Goal: Book appointment/travel/reservation

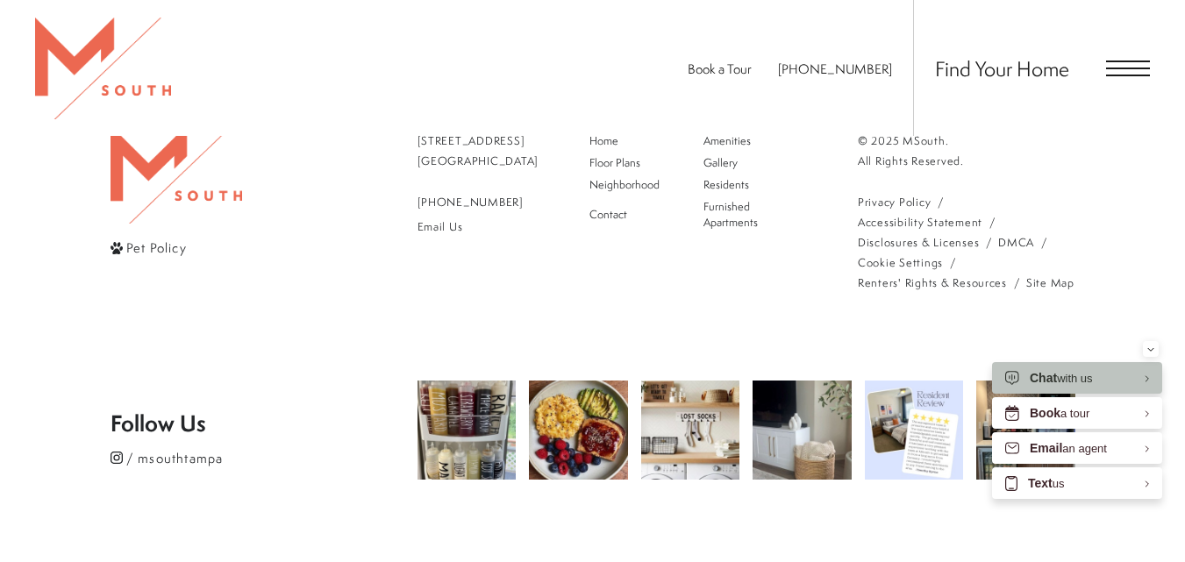
scroll to position [4123, 0]
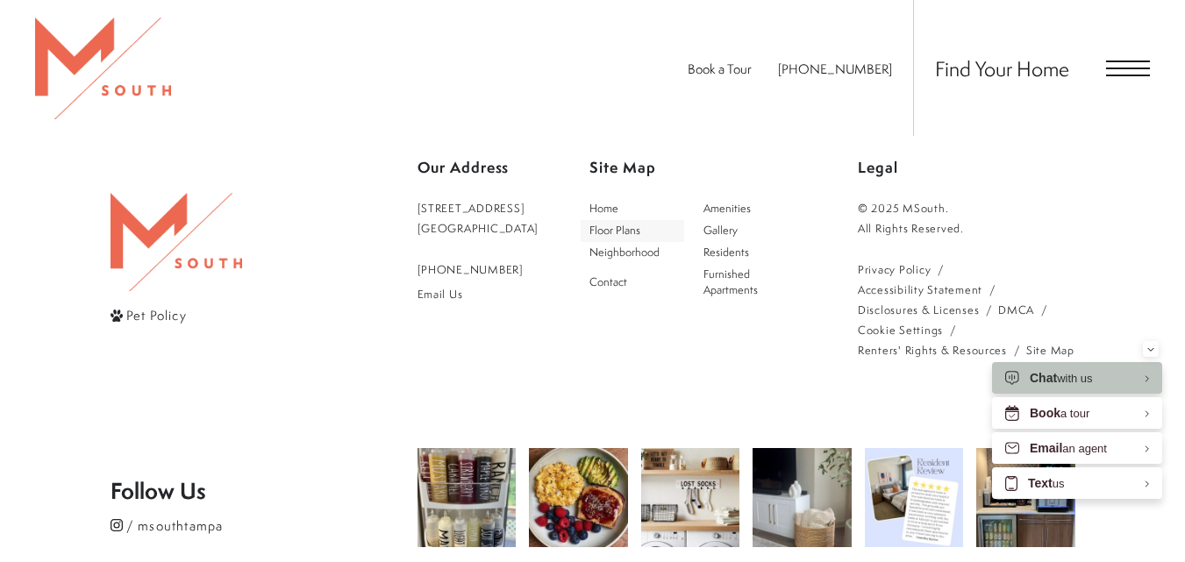
click at [640, 225] on span "Floor Plans" at bounding box center [614, 230] width 51 height 15
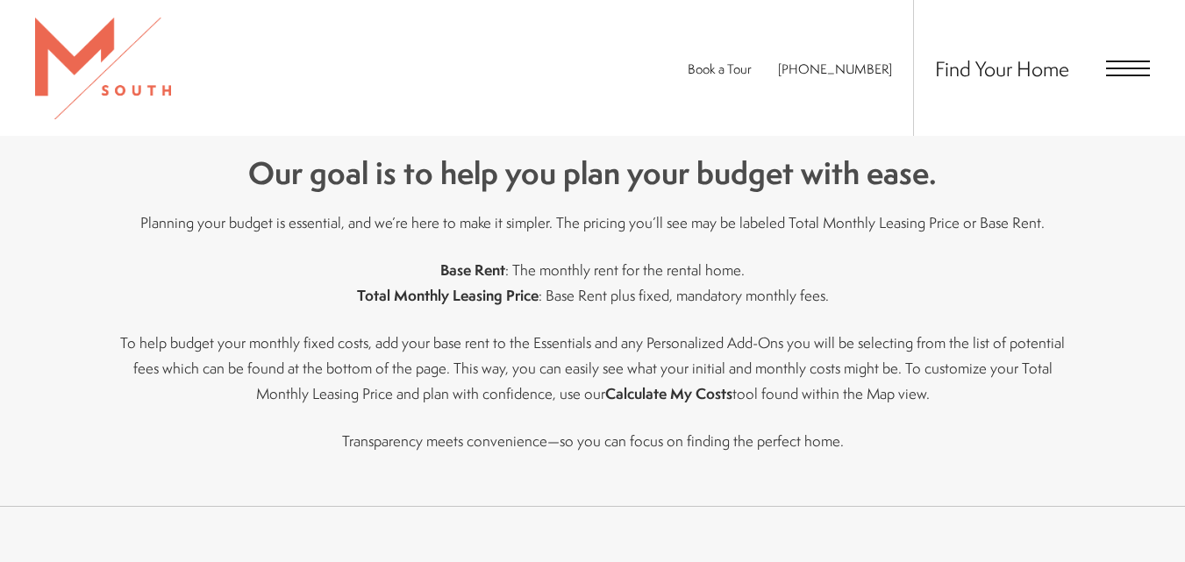
click at [74, 282] on div "Find the Ideal Space Explore a variety of spacious, modern floor plans designed…" at bounding box center [592, 177] width 1185 height 660
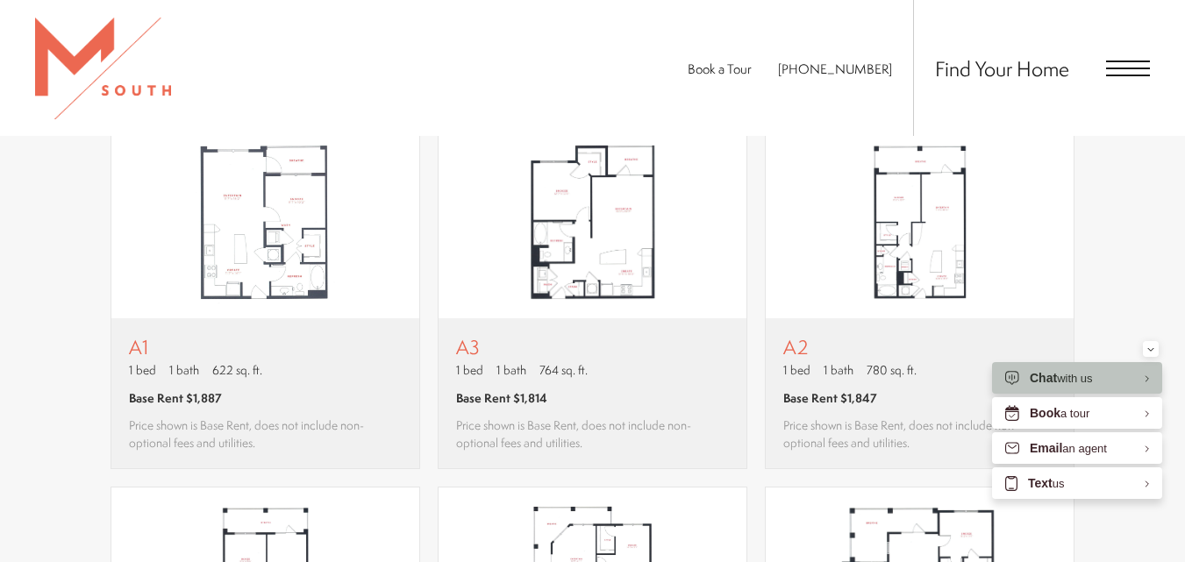
scroll to position [1119, 0]
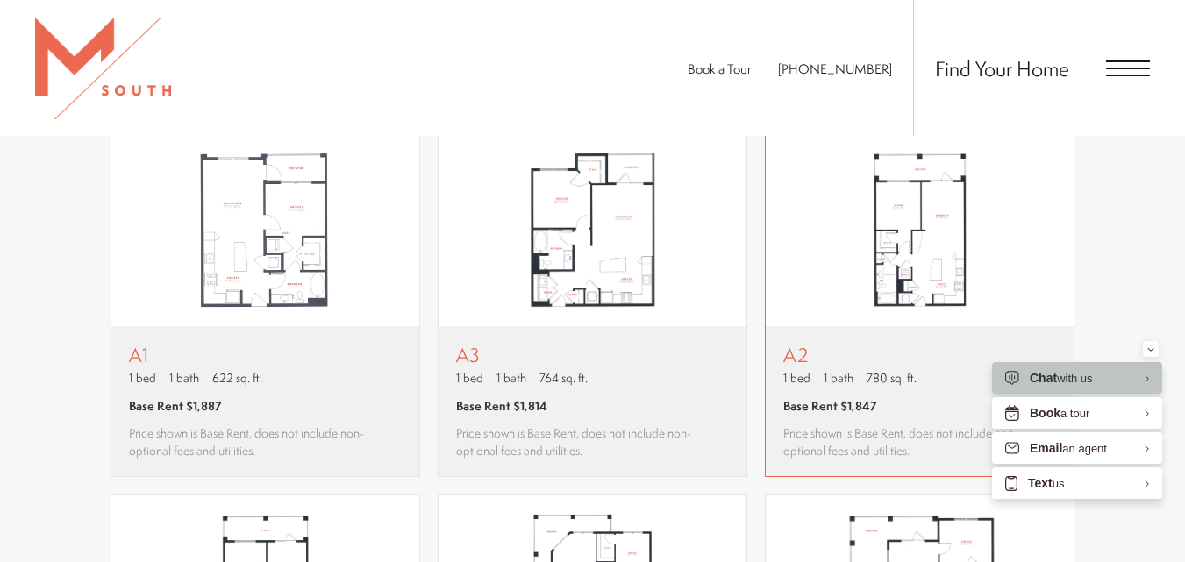
click at [873, 281] on img "View floor plan A2" at bounding box center [920, 229] width 308 height 193
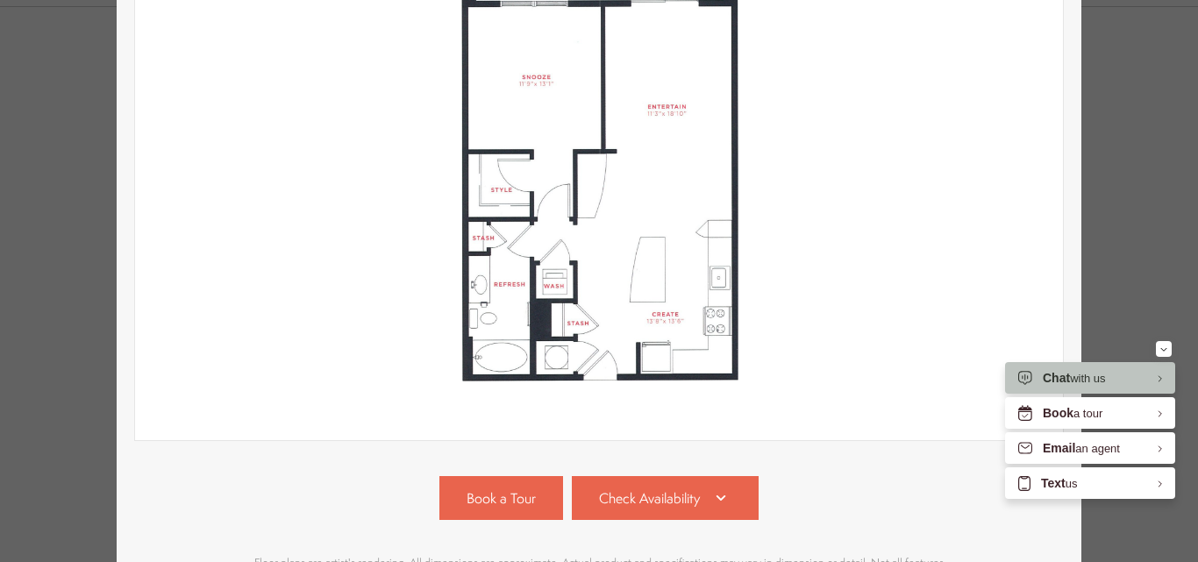
scroll to position [351, 0]
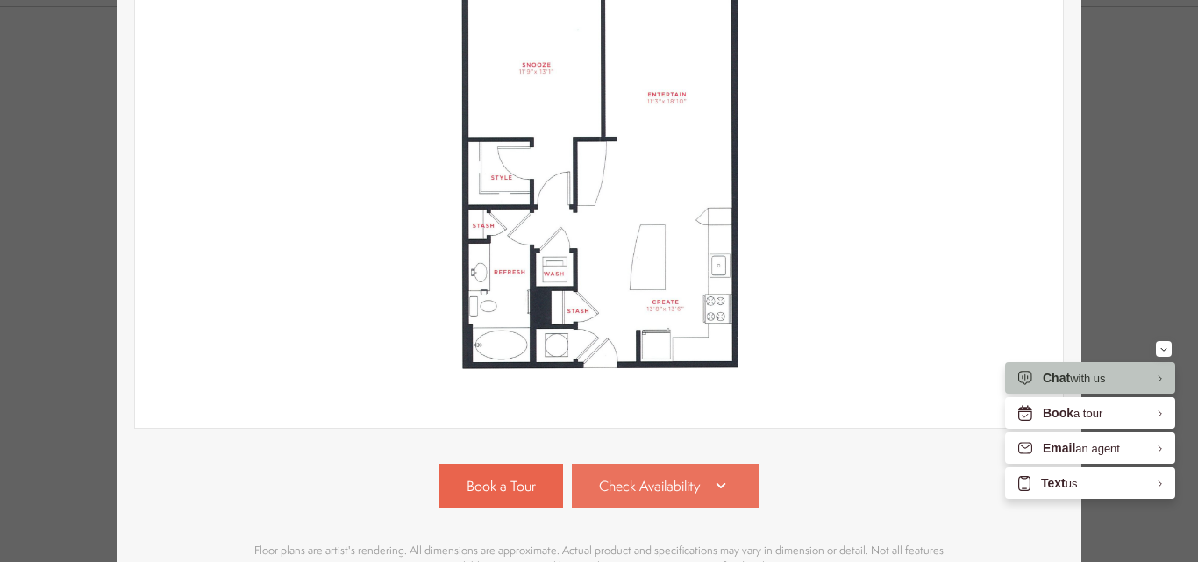
click at [682, 477] on span "Check Availability" at bounding box center [649, 486] width 101 height 20
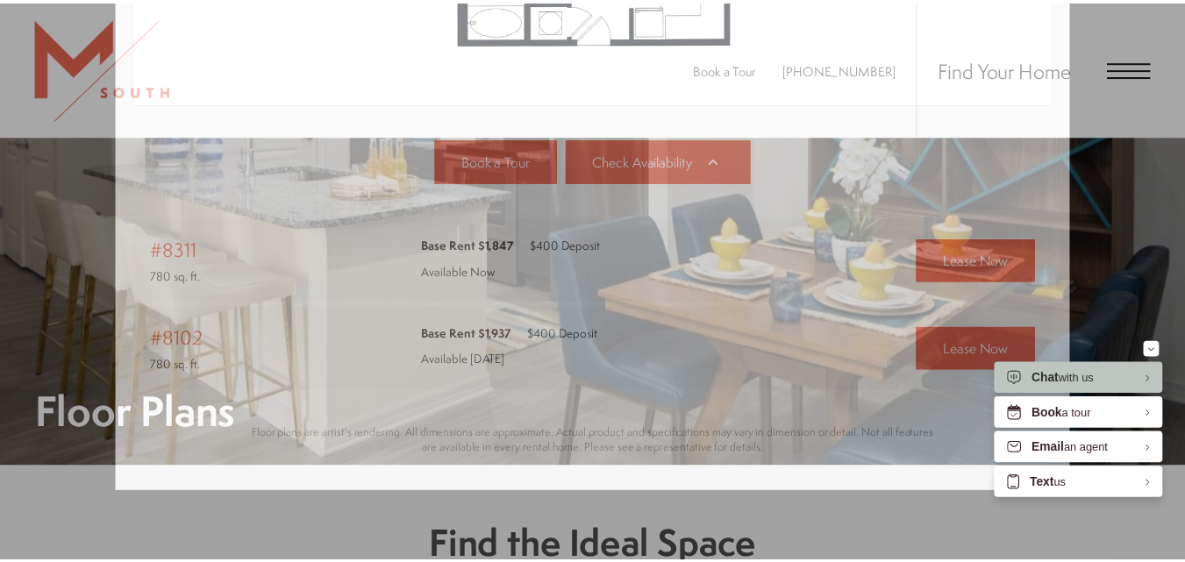
scroll to position [1119, 0]
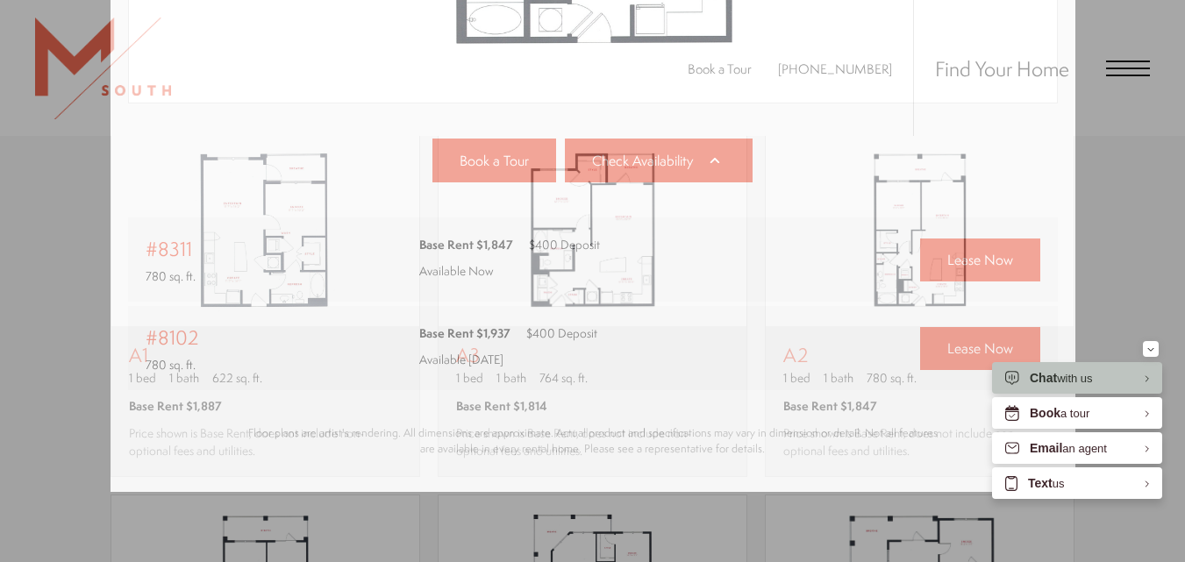
click at [1127, 193] on div "A2 1 bed 1 bath 780 sq. ft. Base Rent $1,847 2D 3D" at bounding box center [592, 281] width 1185 height 562
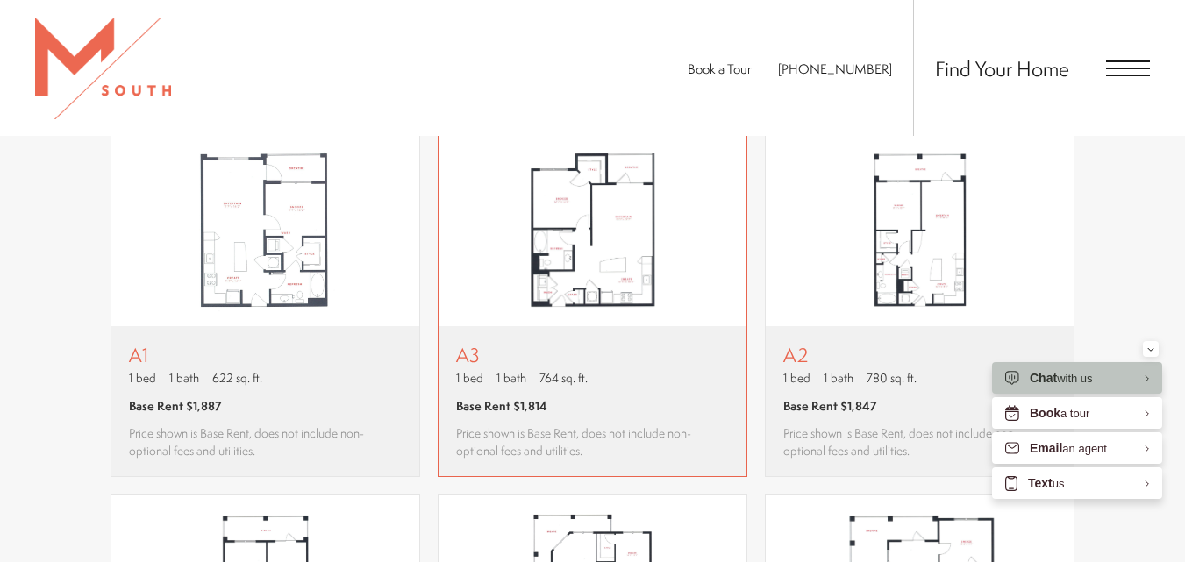
click at [530, 355] on p "A3" at bounding box center [592, 355] width 273 height 22
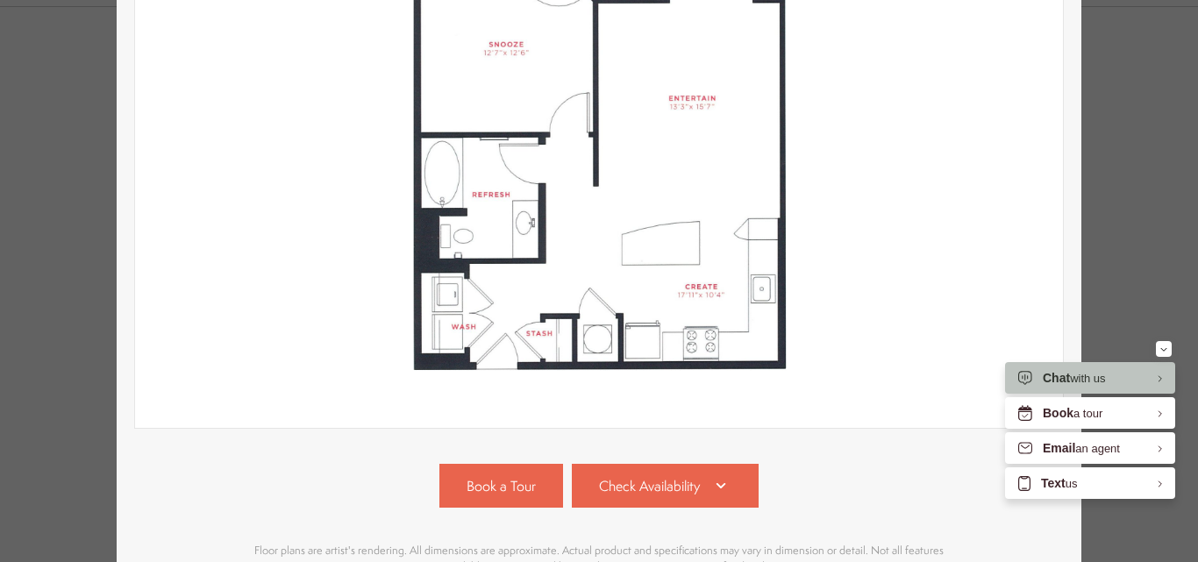
scroll to position [438, 0]
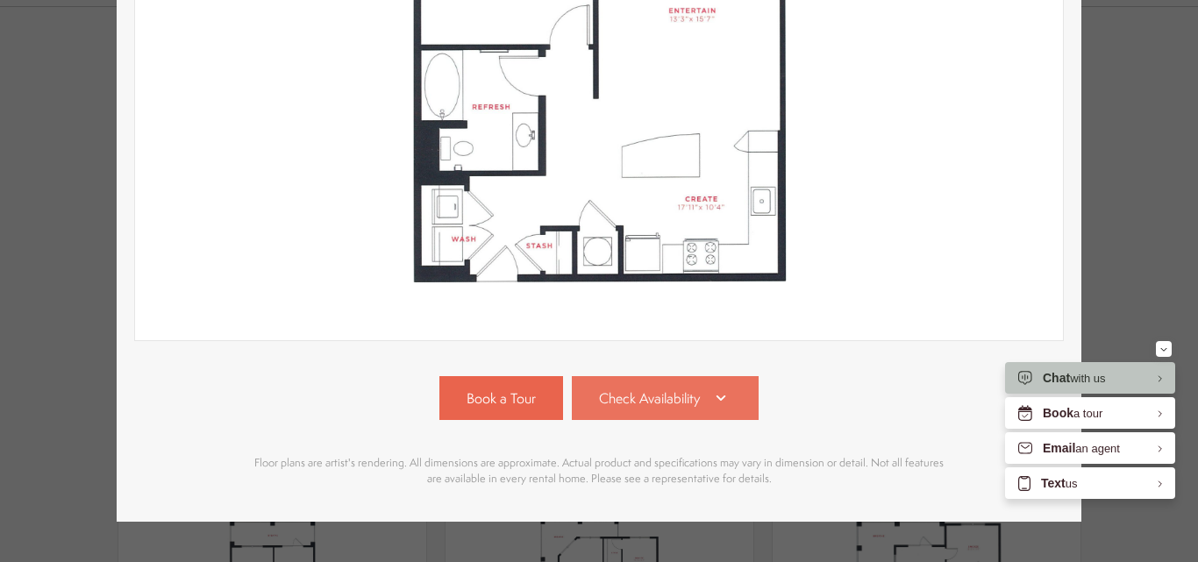
click at [624, 396] on span "Check Availability" at bounding box center [649, 399] width 101 height 20
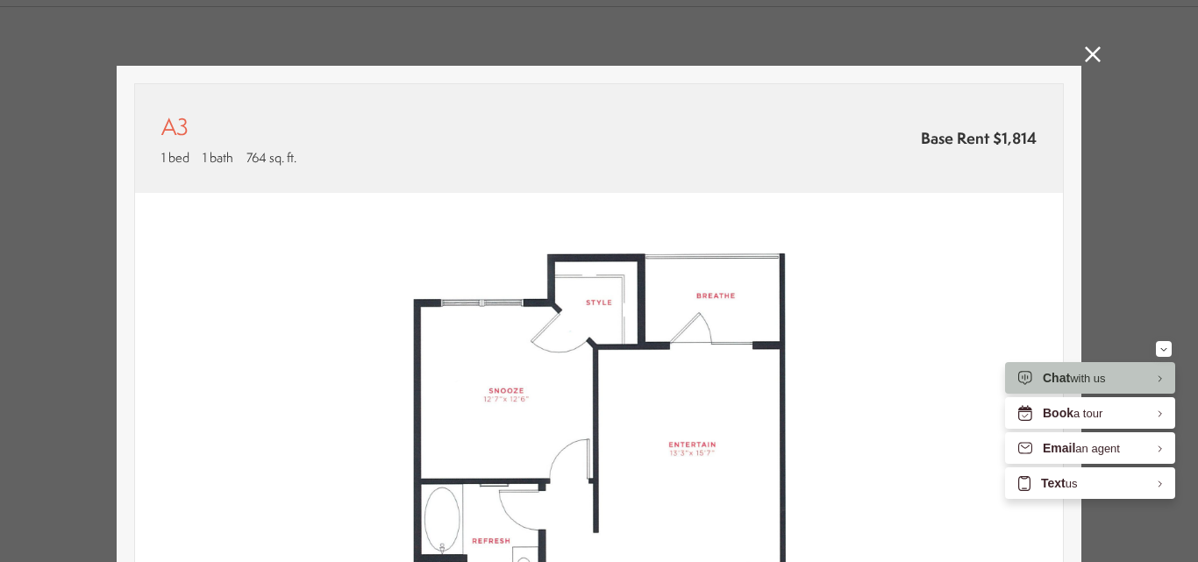
scroll to position [0, 0]
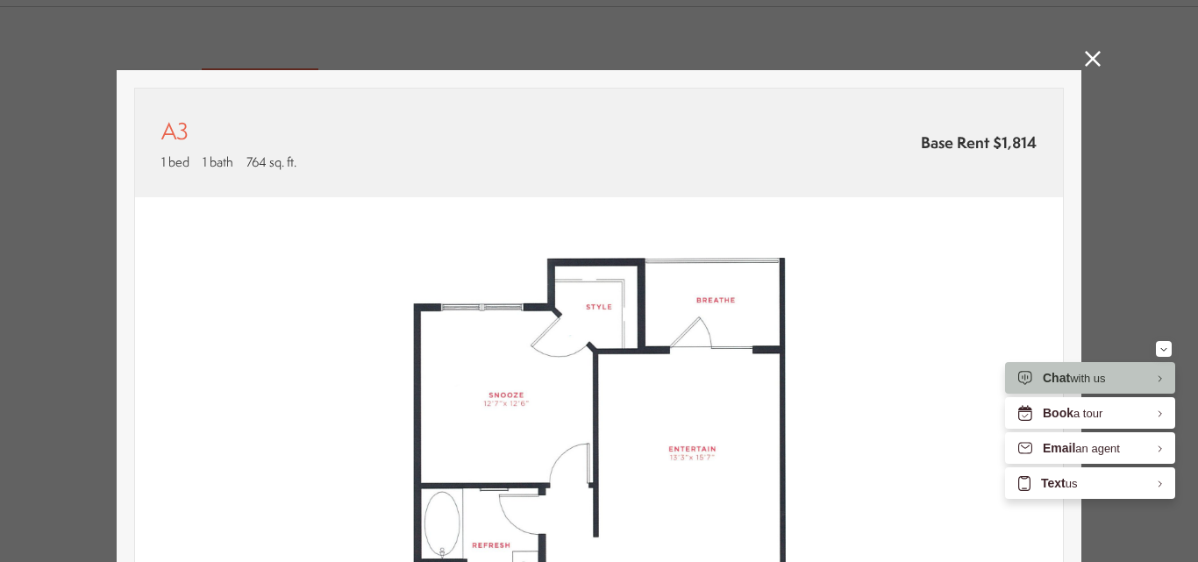
click at [1087, 67] on link at bounding box center [1093, 61] width 16 height 20
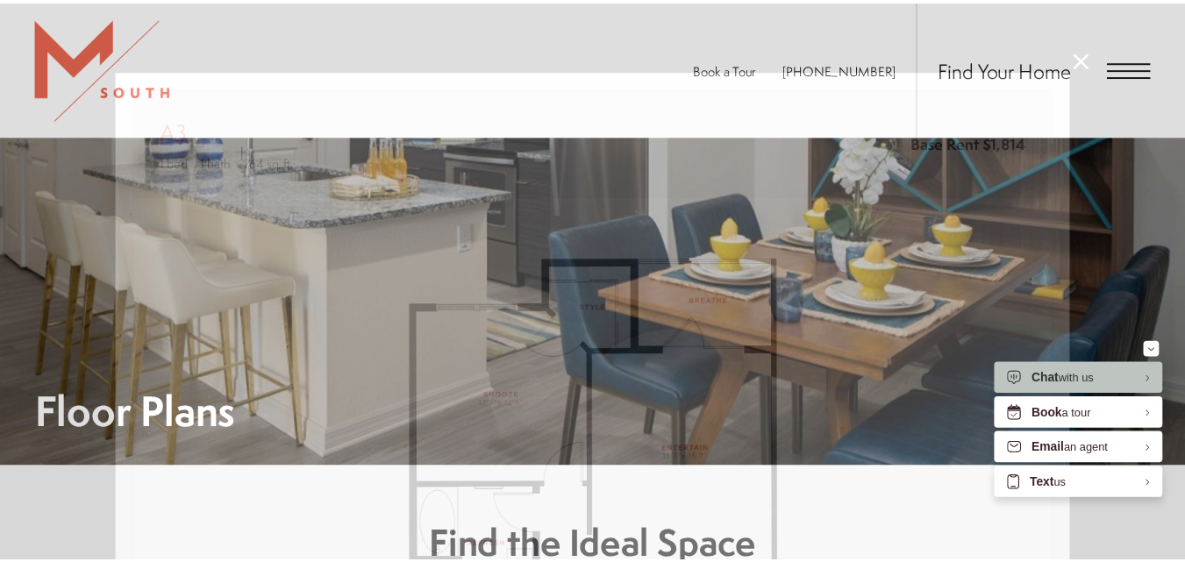
scroll to position [1119, 0]
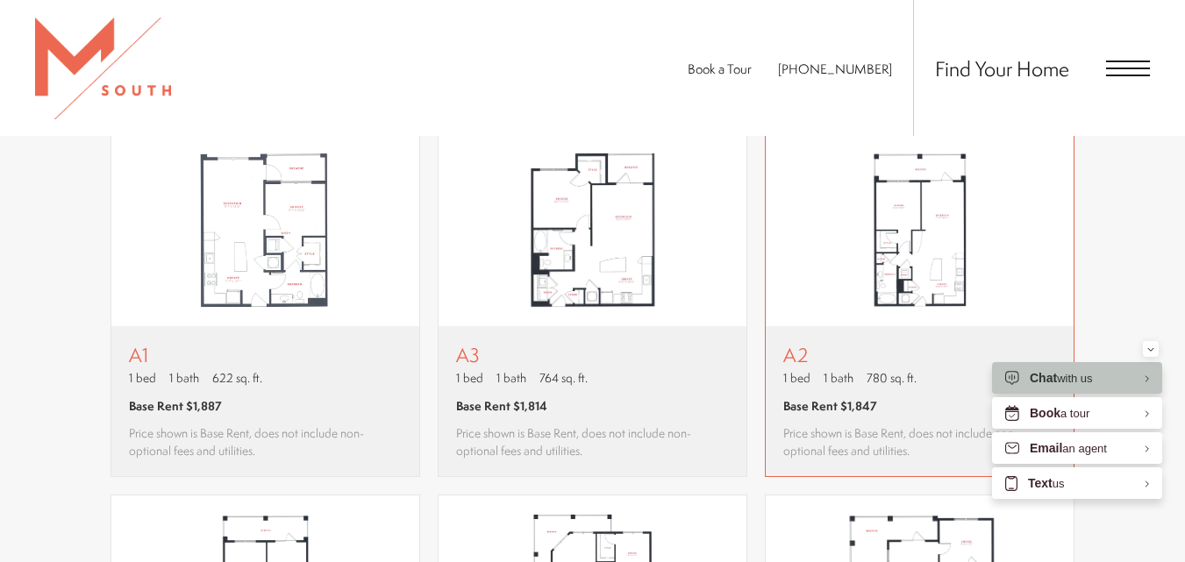
click at [895, 314] on img "View floor plan A2" at bounding box center [920, 229] width 308 height 193
click at [655, 252] on img "View floor plan A3" at bounding box center [592, 229] width 308 height 193
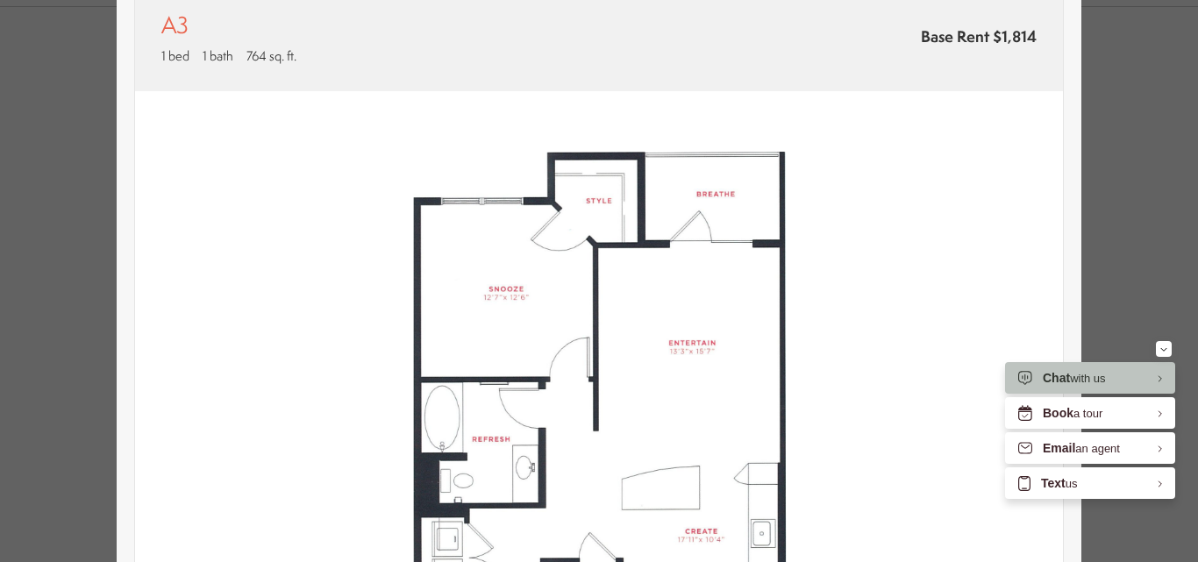
scroll to position [0, 0]
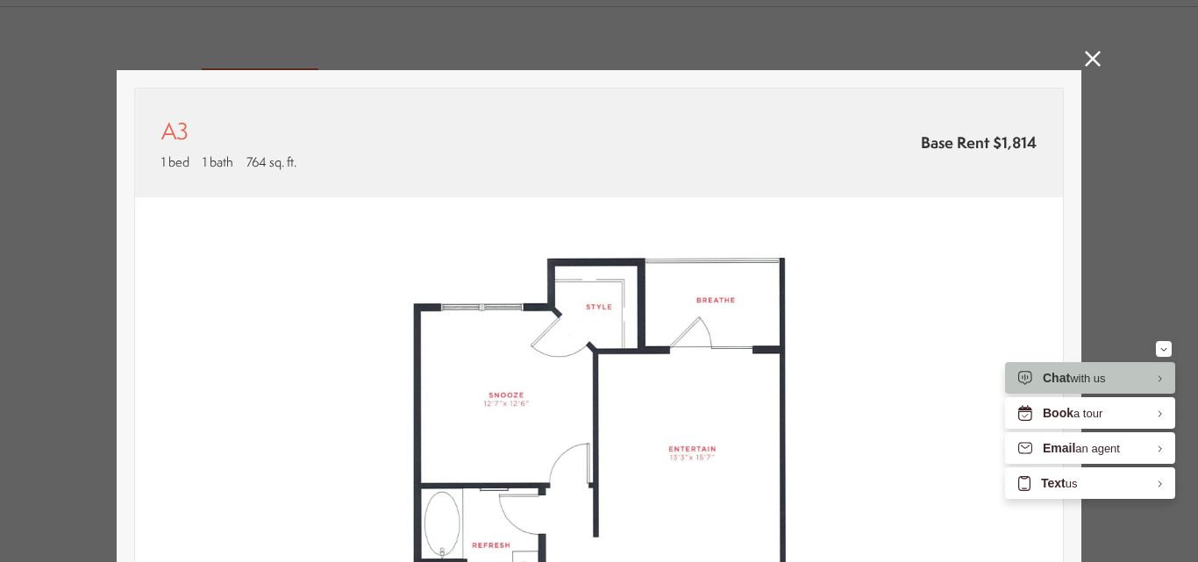
click at [1085, 63] on icon at bounding box center [1093, 59] width 16 height 16
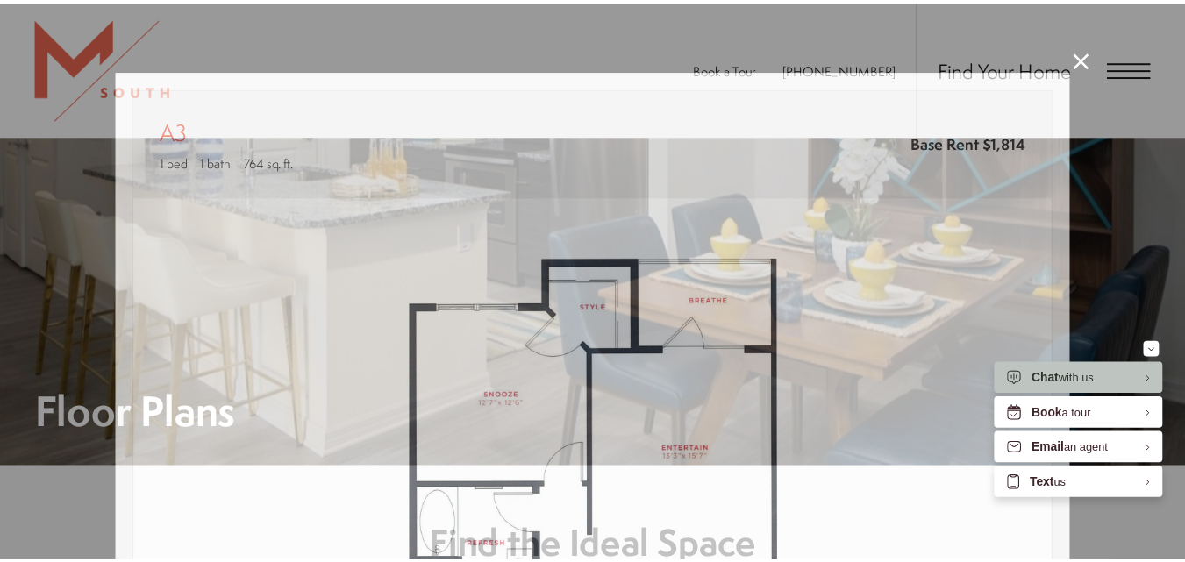
scroll to position [1119, 0]
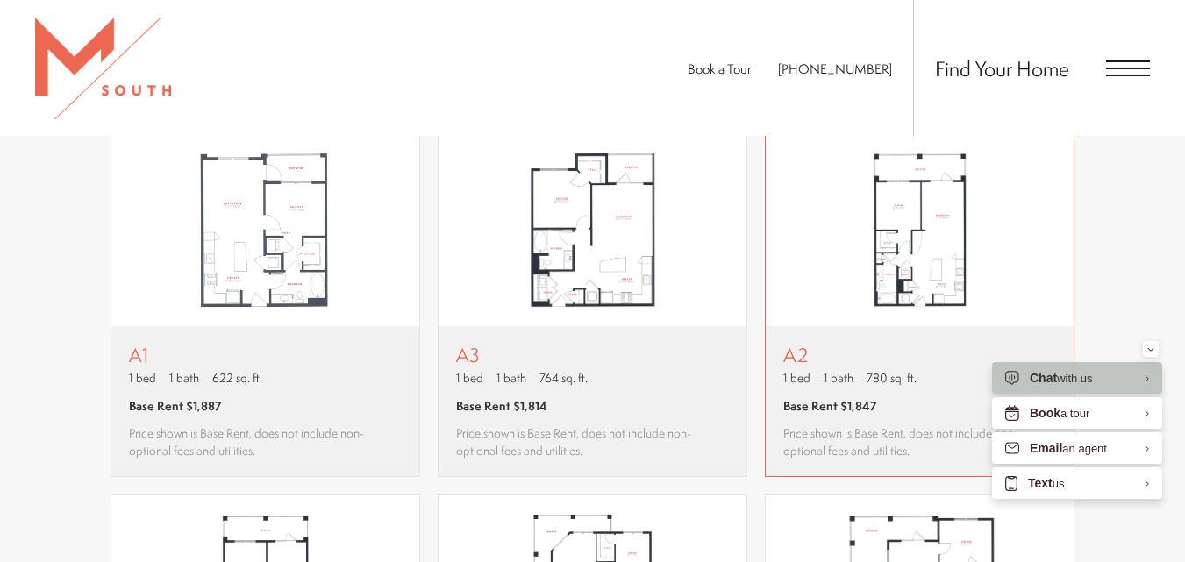
click at [941, 255] on img "View floor plan A2" at bounding box center [920, 229] width 308 height 193
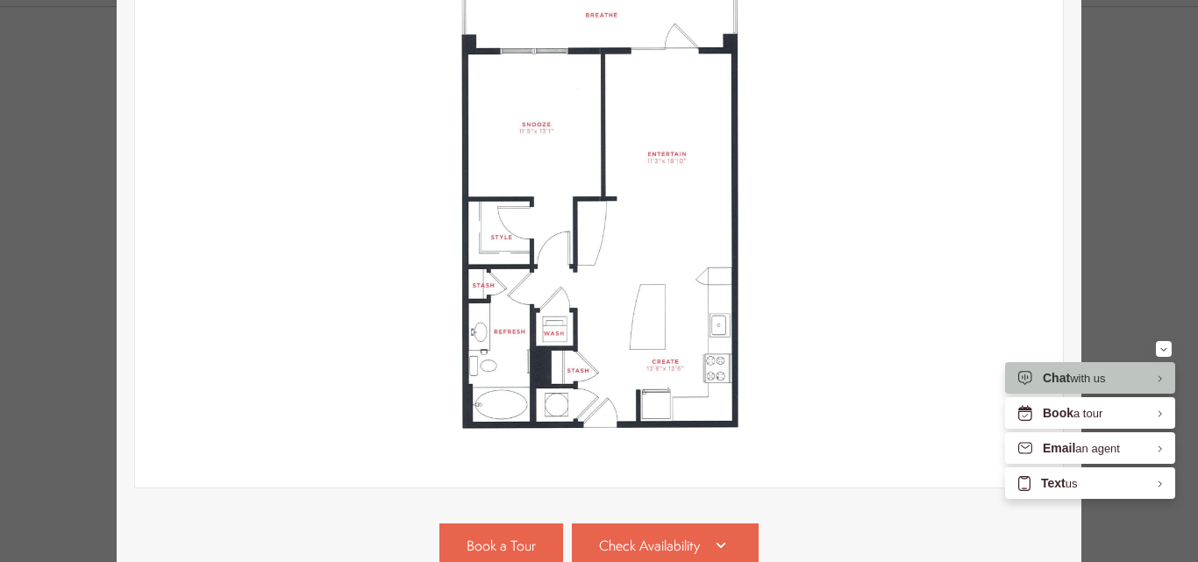
scroll to position [481, 0]
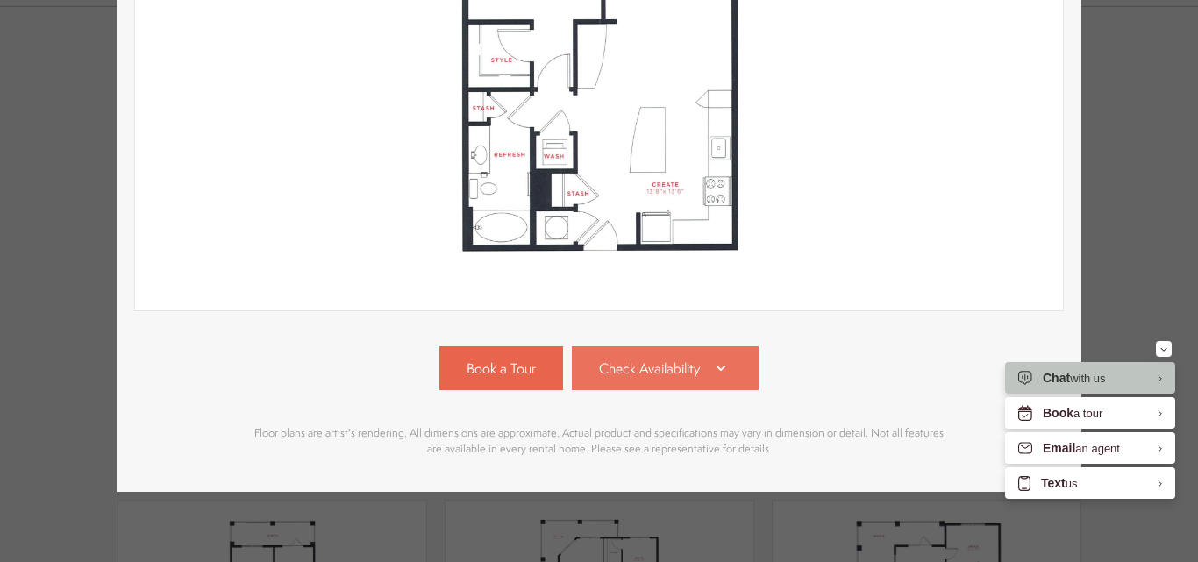
click at [711, 358] on icon at bounding box center [720, 368] width 21 height 21
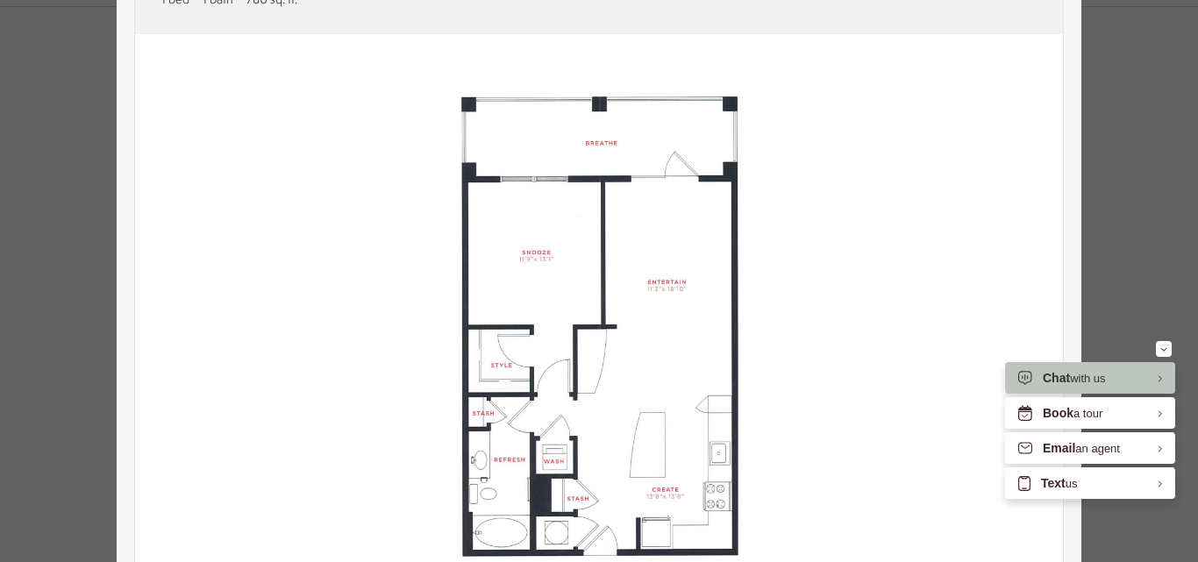
scroll to position [251, 0]
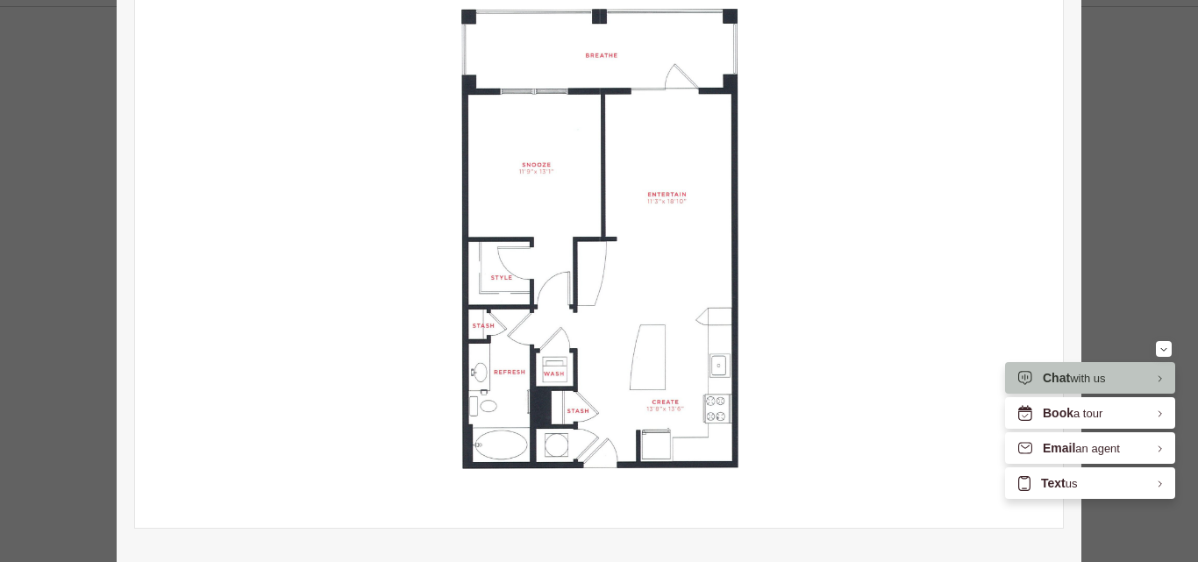
click at [918, 211] on img at bounding box center [599, 238] width 928 height 582
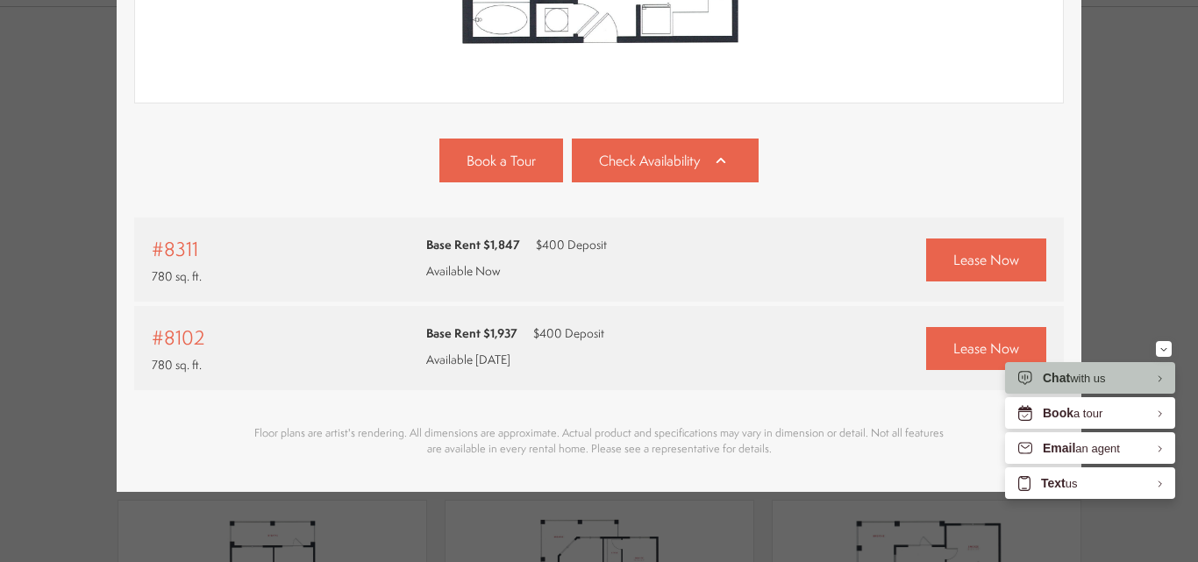
scroll to position [0, 0]
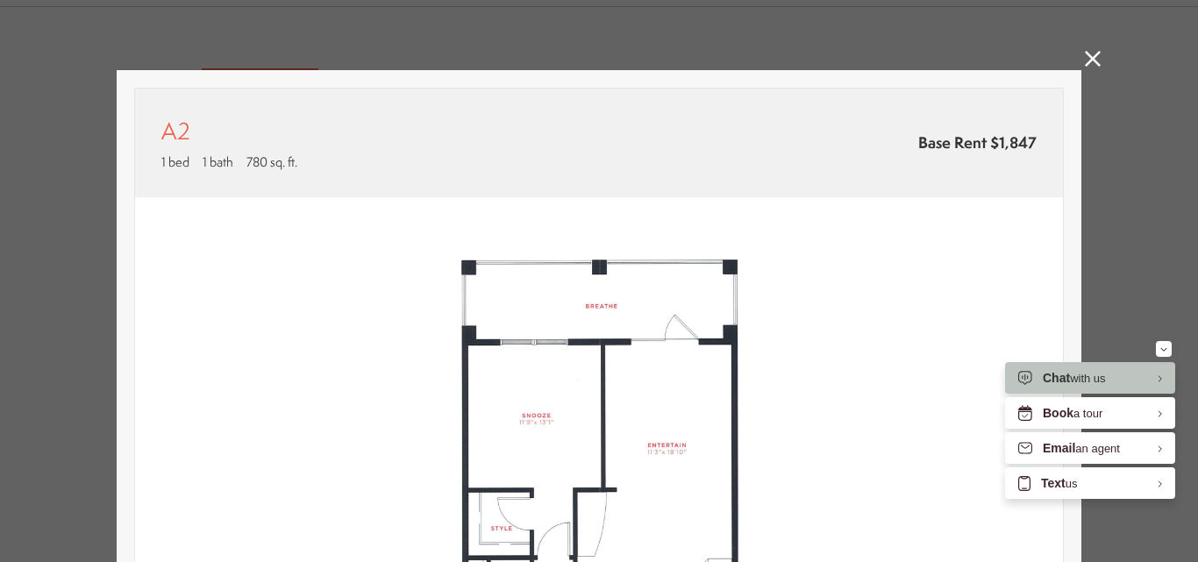
click at [1089, 61] on icon at bounding box center [1093, 59] width 16 height 16
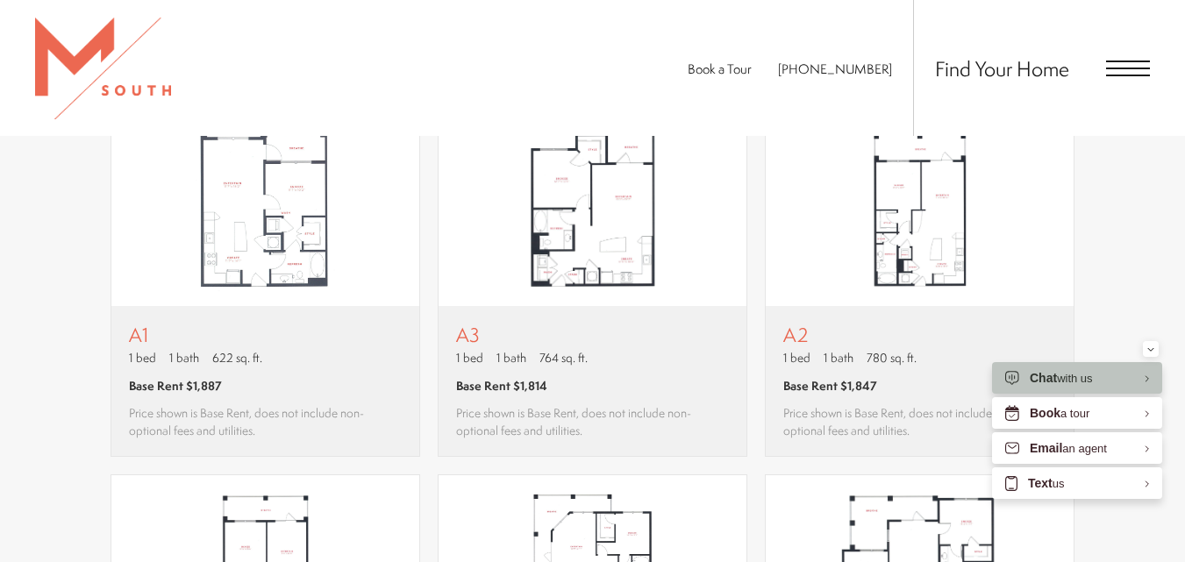
scroll to position [1140, 0]
click at [906, 234] on img "View floor plan A2" at bounding box center [920, 208] width 308 height 193
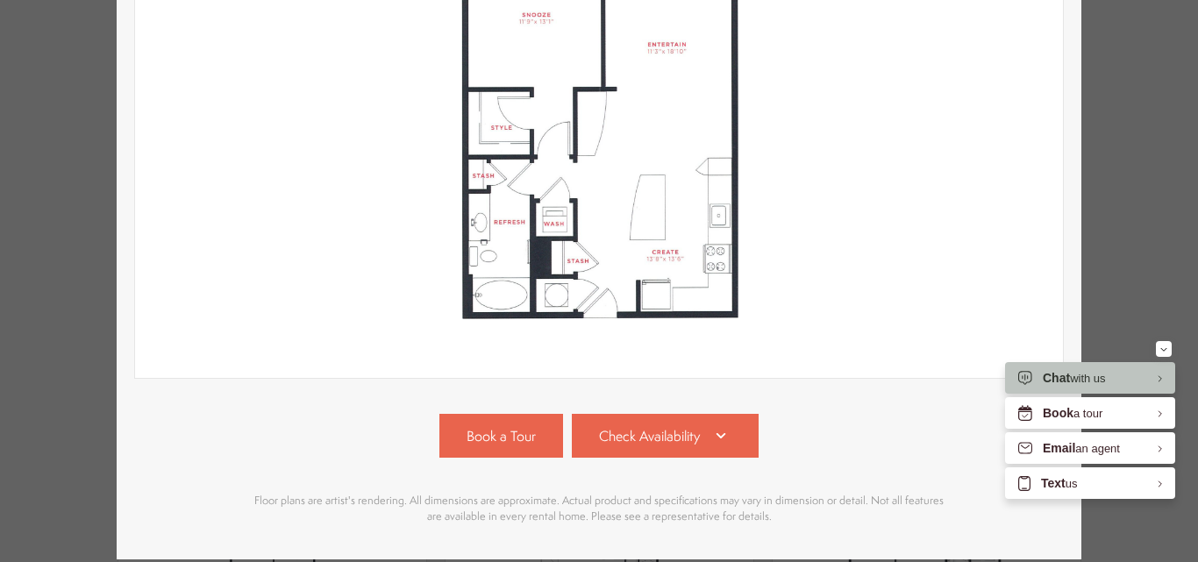
scroll to position [438, 0]
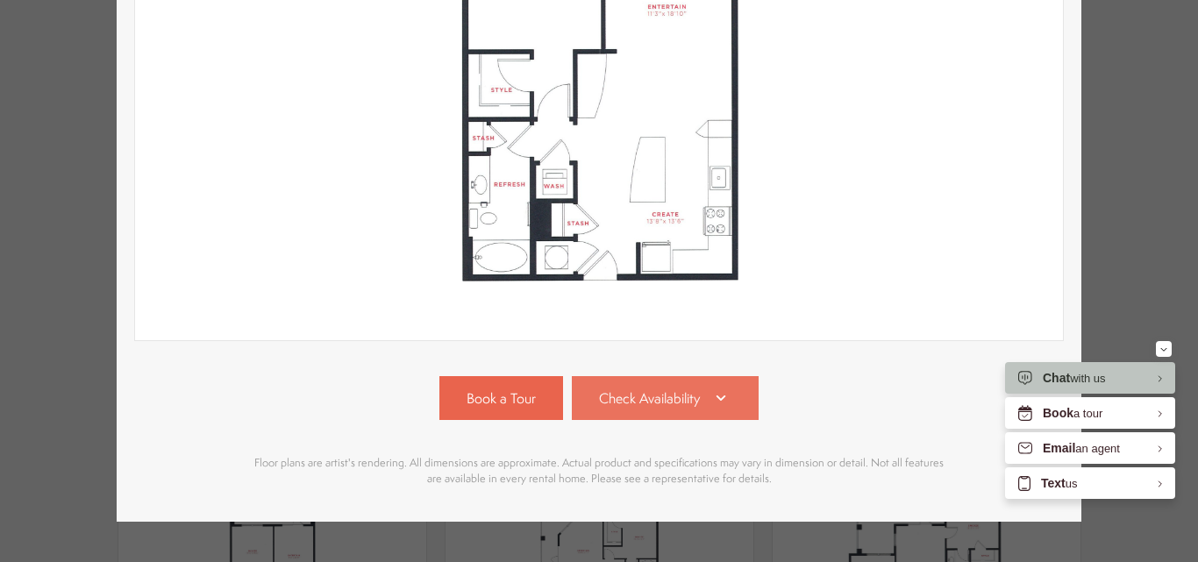
click at [703, 385] on link "Check Availability" at bounding box center [666, 398] width 188 height 44
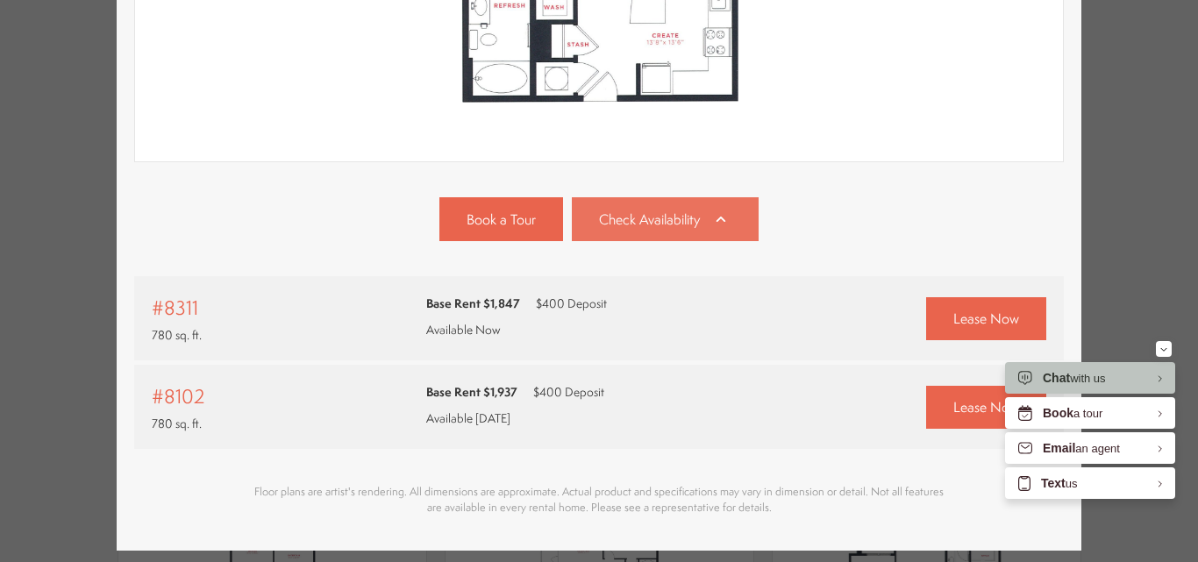
scroll to position [689, 0]
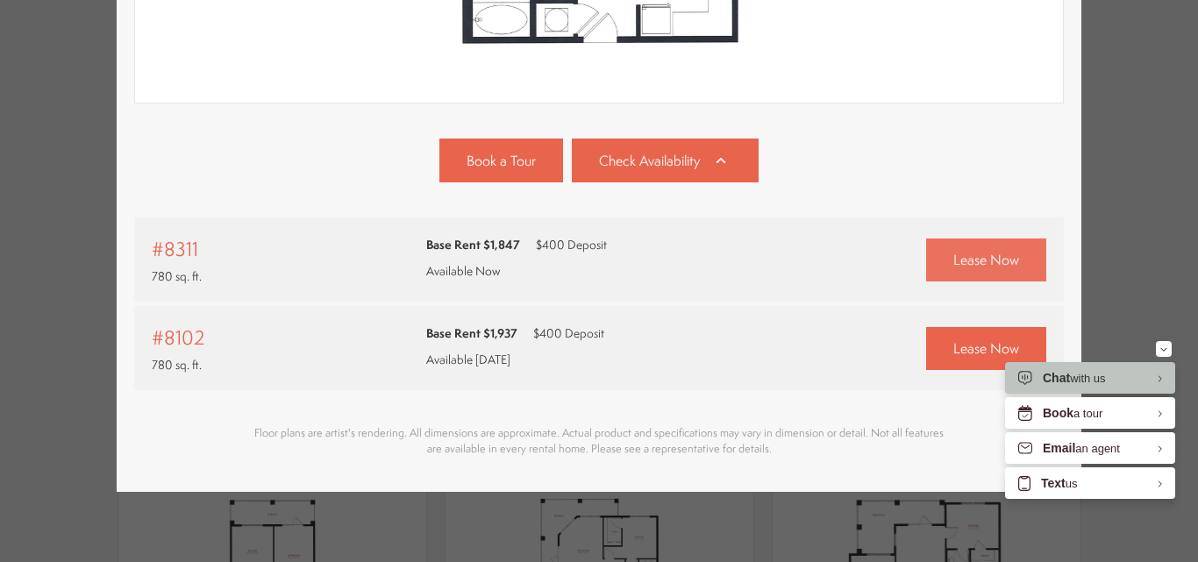
click at [943, 249] on link "Lease Now" at bounding box center [986, 260] width 120 height 43
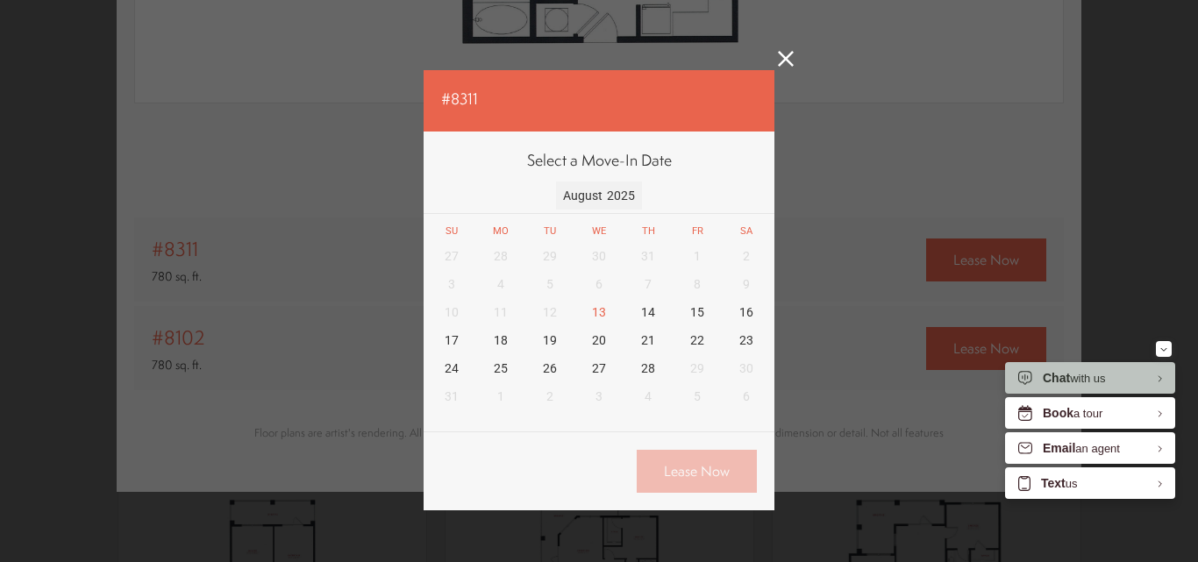
click at [595, 191] on div "August 2025" at bounding box center [598, 196] width 85 height 28
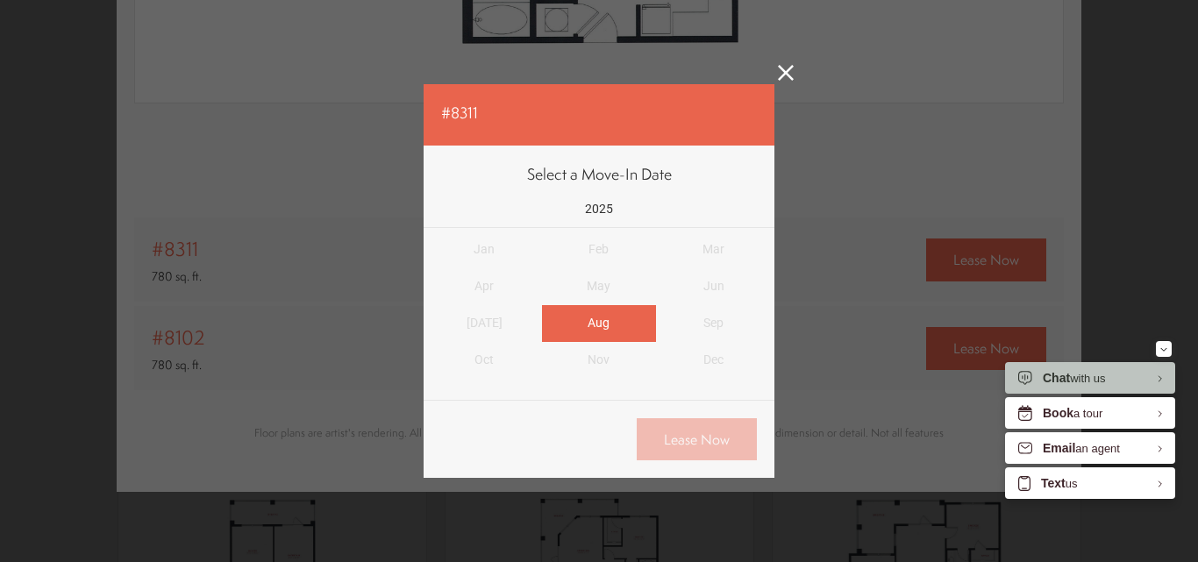
click at [603, 310] on div "Aug" at bounding box center [599, 323] width 115 height 37
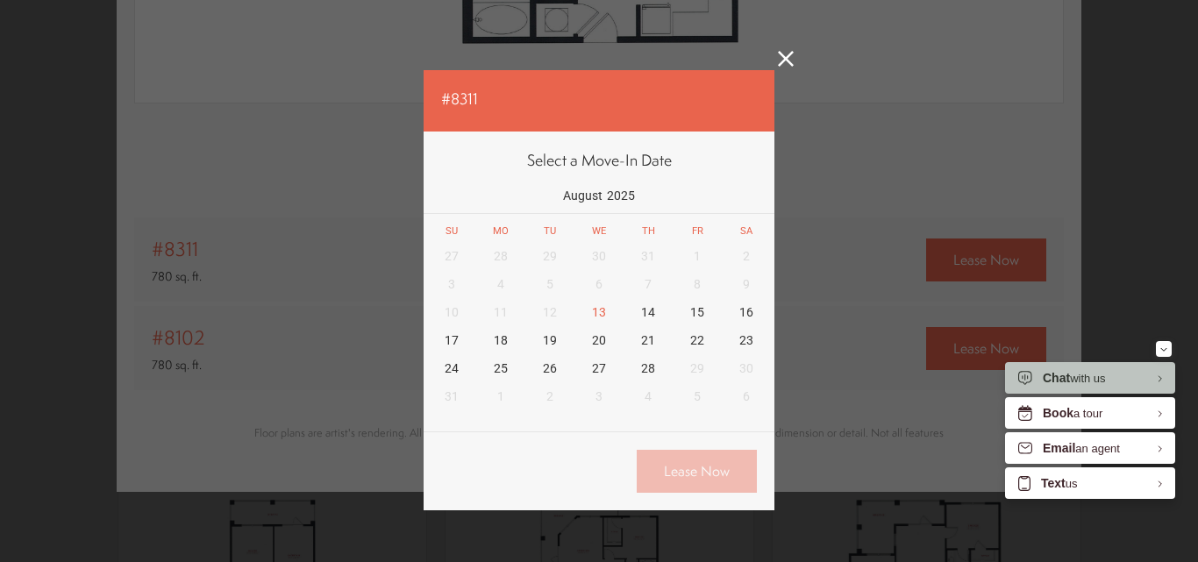
click at [695, 377] on div "27 28 29 30 31 1 2 3 4 5 6 7 8 9 10 11 12 13 14 15 16 17 18 19 20 21 22 23 24 2…" at bounding box center [599, 326] width 344 height 168
click at [781, 61] on icon at bounding box center [786, 59] width 16 height 16
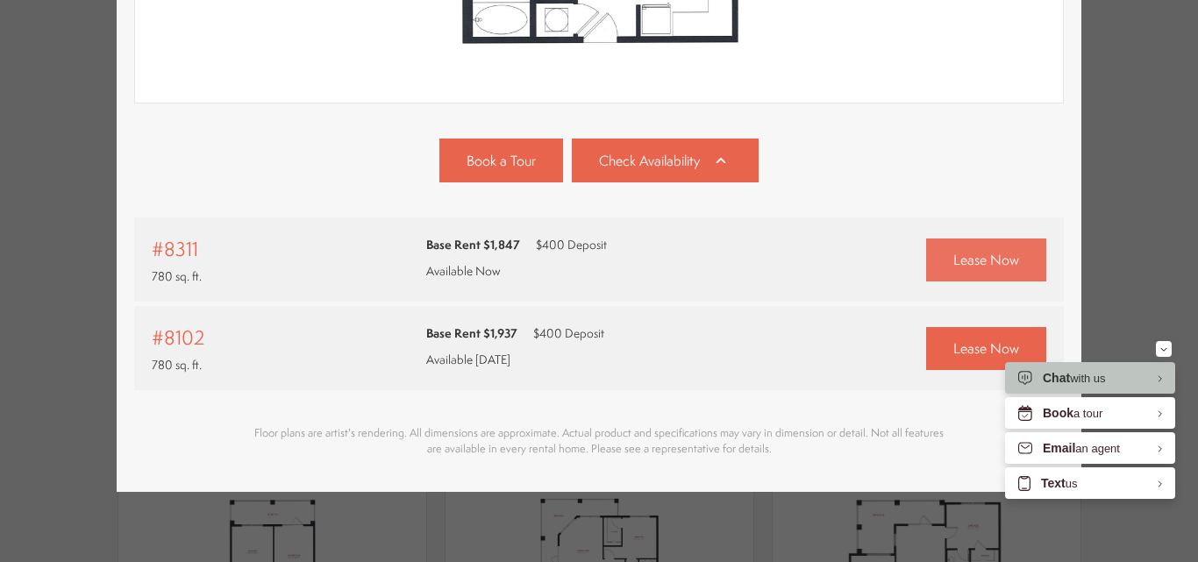
click at [962, 250] on span "Lease Now" at bounding box center [986, 260] width 66 height 20
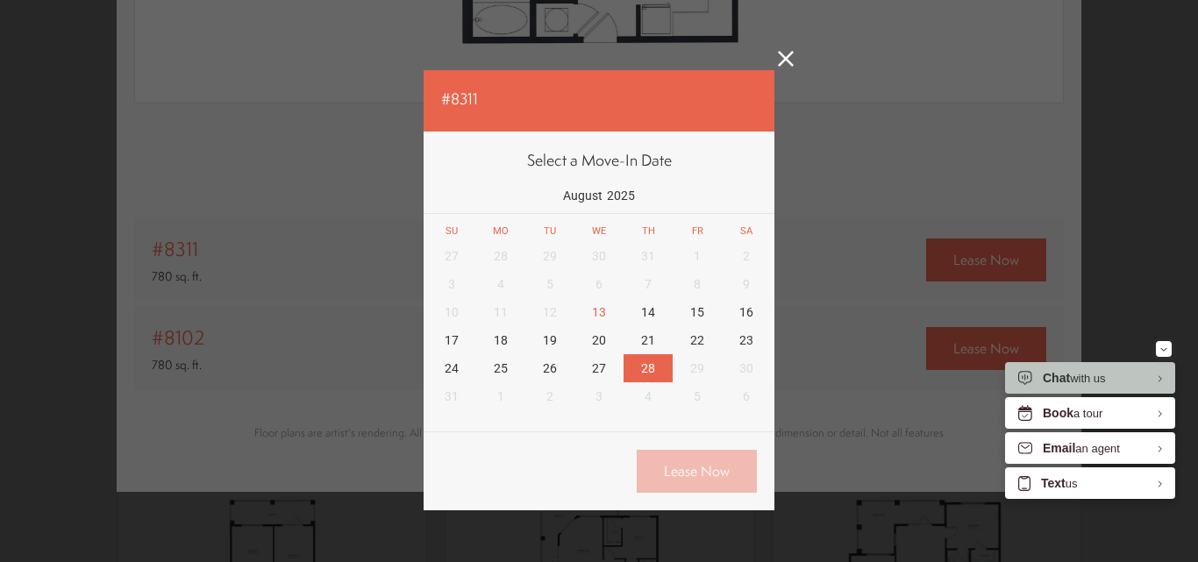
click at [652, 367] on div "28" at bounding box center [648, 368] width 49 height 28
click at [690, 470] on link "Lease Now" at bounding box center [697, 471] width 120 height 43
click at [784, 61] on icon at bounding box center [786, 59] width 16 height 16
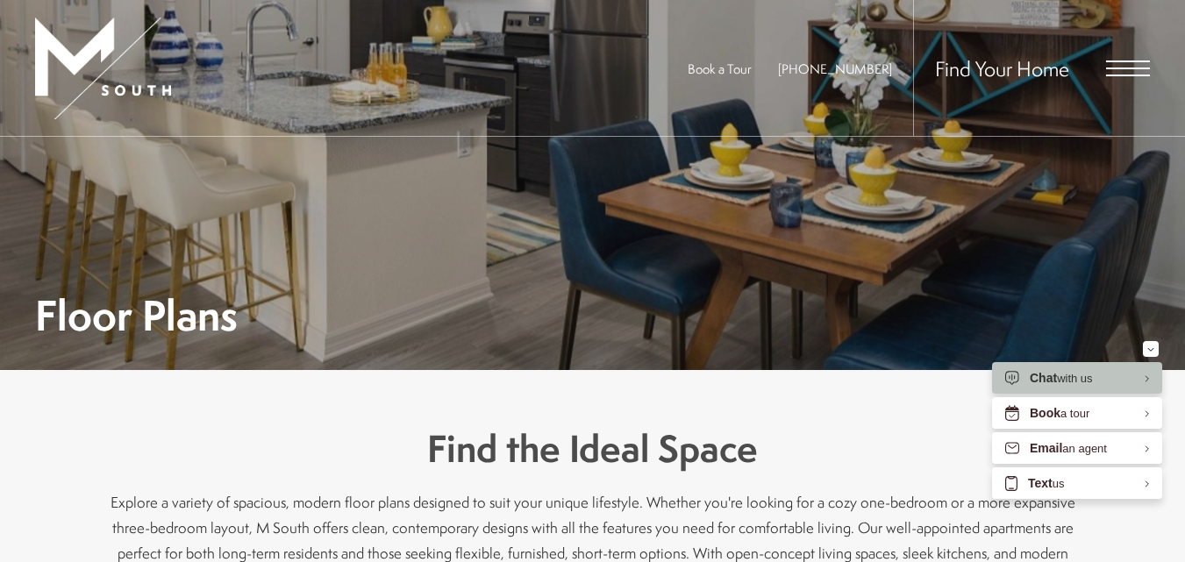
scroll to position [0, 0]
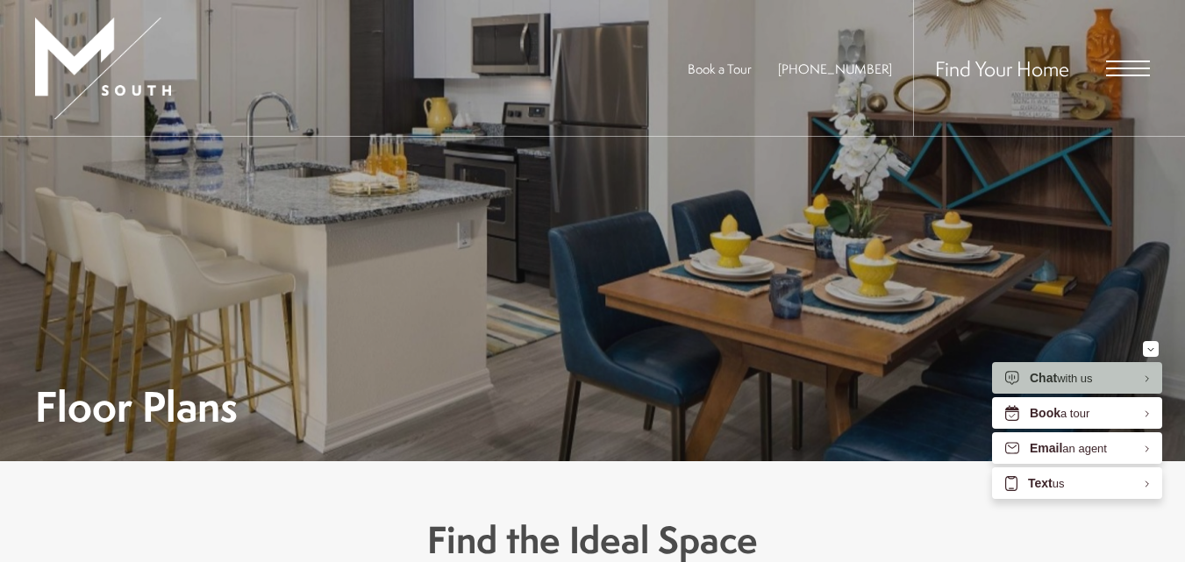
click at [1120, 64] on span "Open Menu" at bounding box center [1128, 69] width 44 height 16
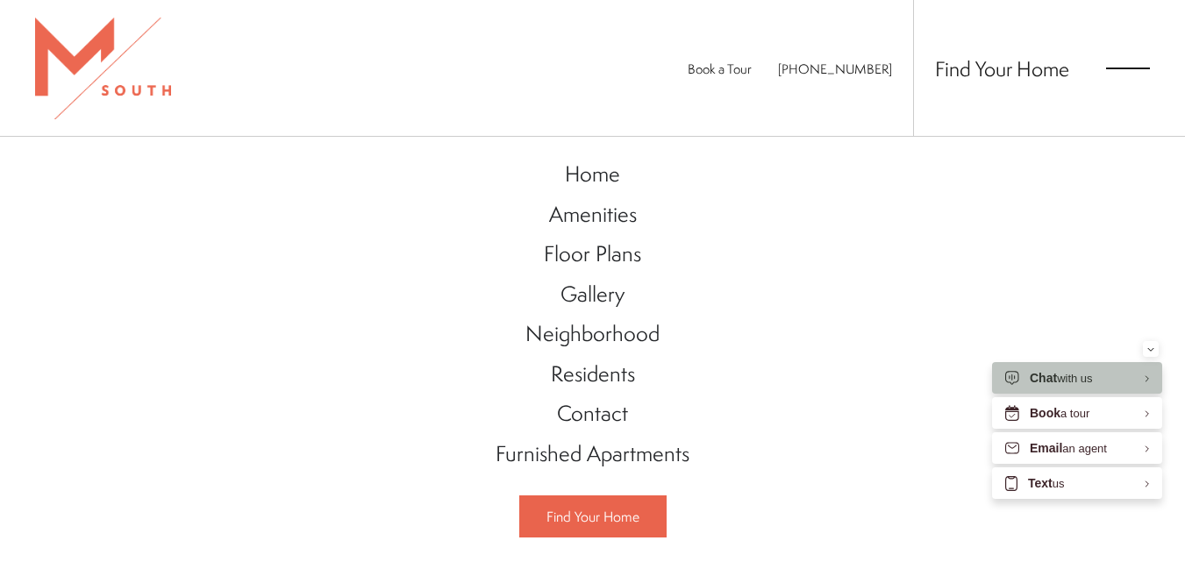
click at [752, 74] on span "Book a Tour" at bounding box center [720, 69] width 64 height 18
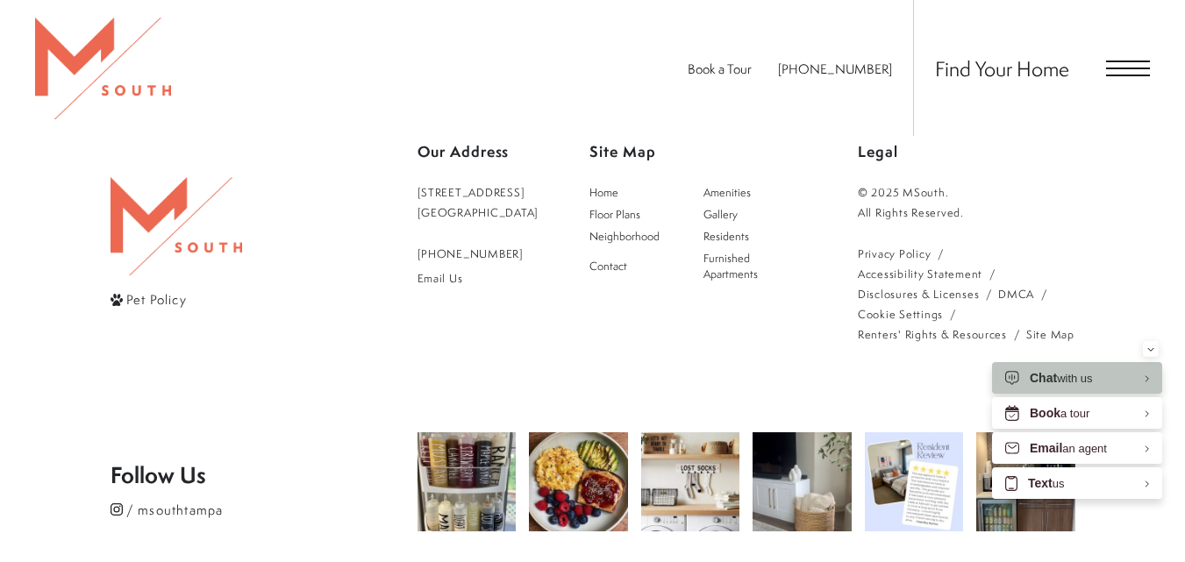
scroll to position [3172, 0]
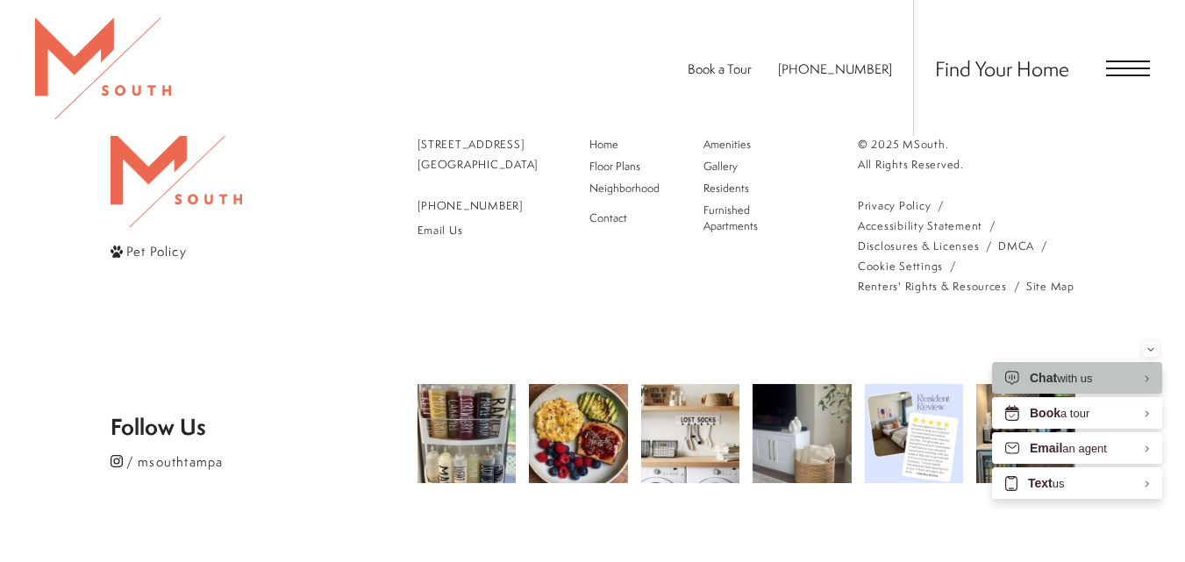
click at [121, 455] on icon "Follow msouthtampa on Instagram" at bounding box center [117, 461] width 12 height 12
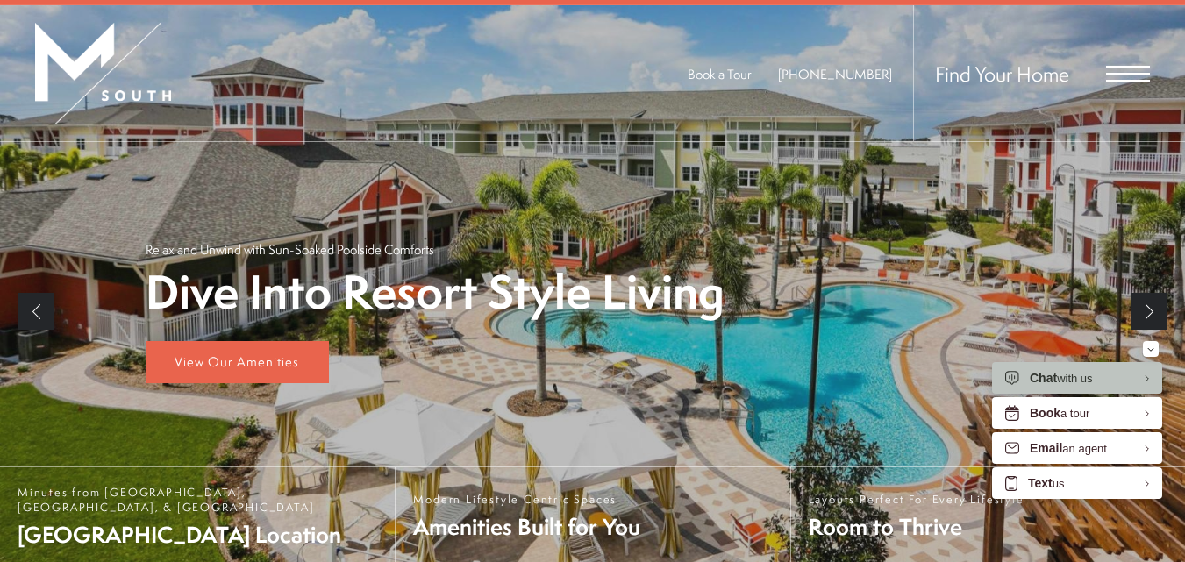
scroll to position [0, 0]
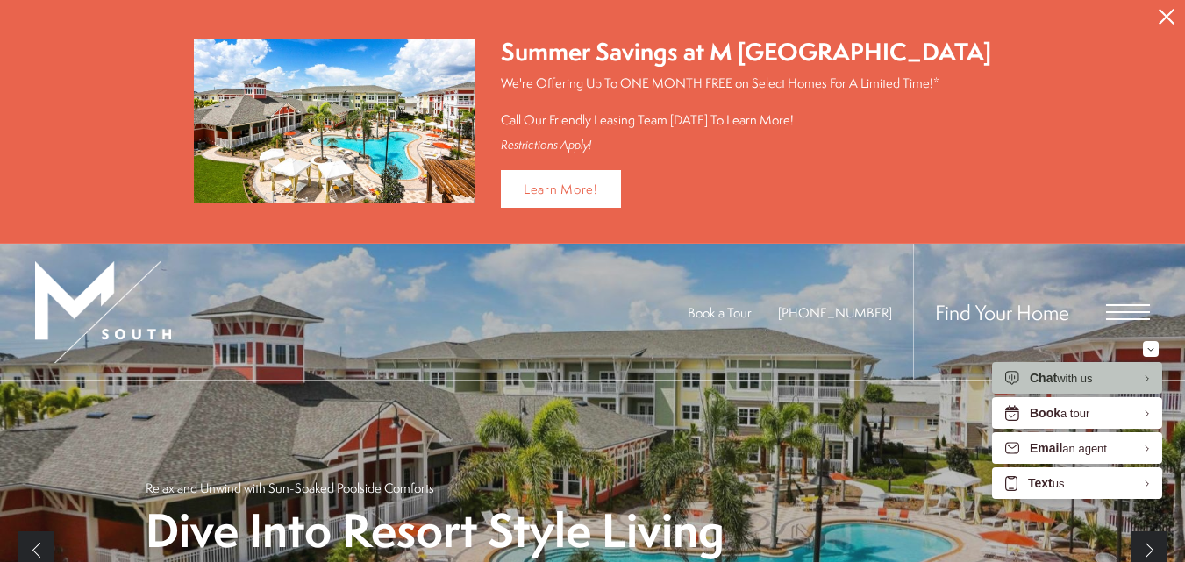
click at [685, 37] on div "Summer Savings at M South Apartments" at bounding box center [746, 52] width 490 height 34
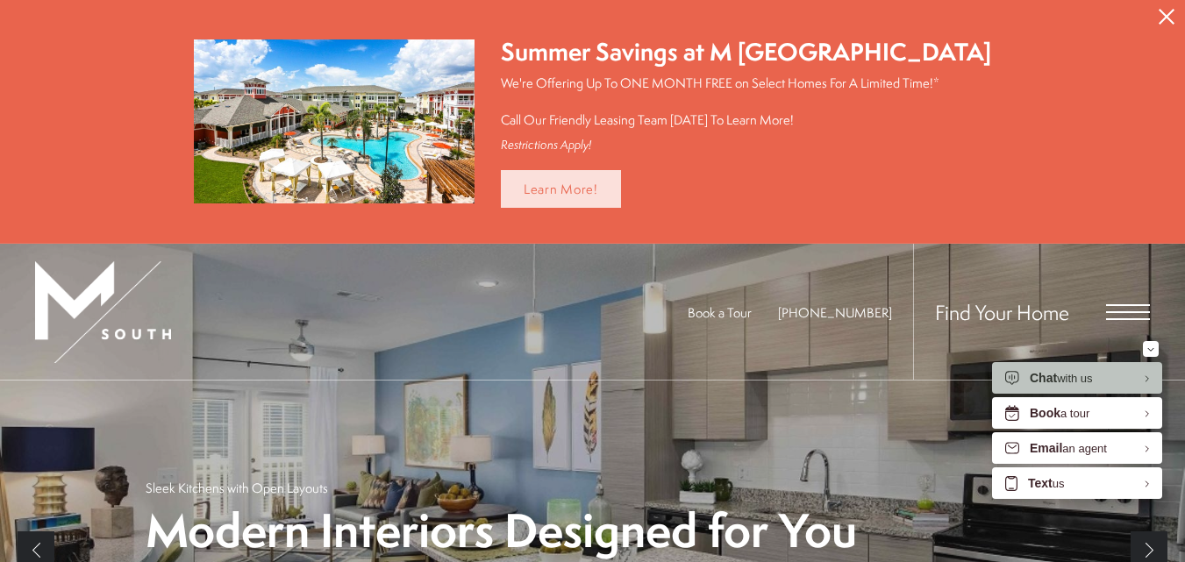
click at [602, 174] on link "Learn More!" at bounding box center [561, 189] width 120 height 38
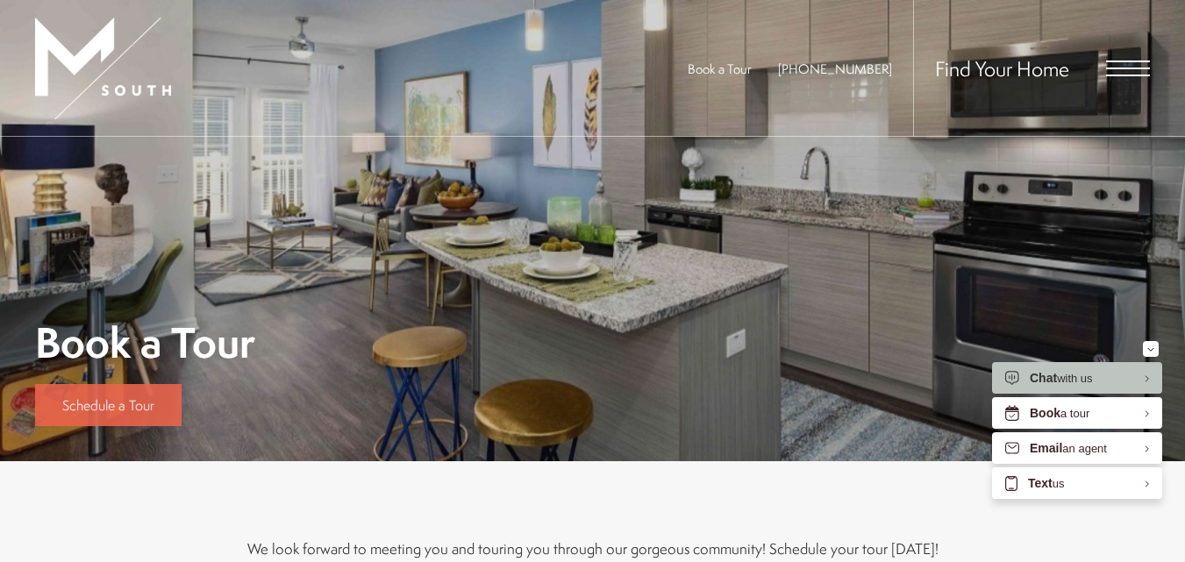
click at [109, 403] on span "Schedule a Tour" at bounding box center [108, 405] width 92 height 19
